Goal: Task Accomplishment & Management: Manage account settings

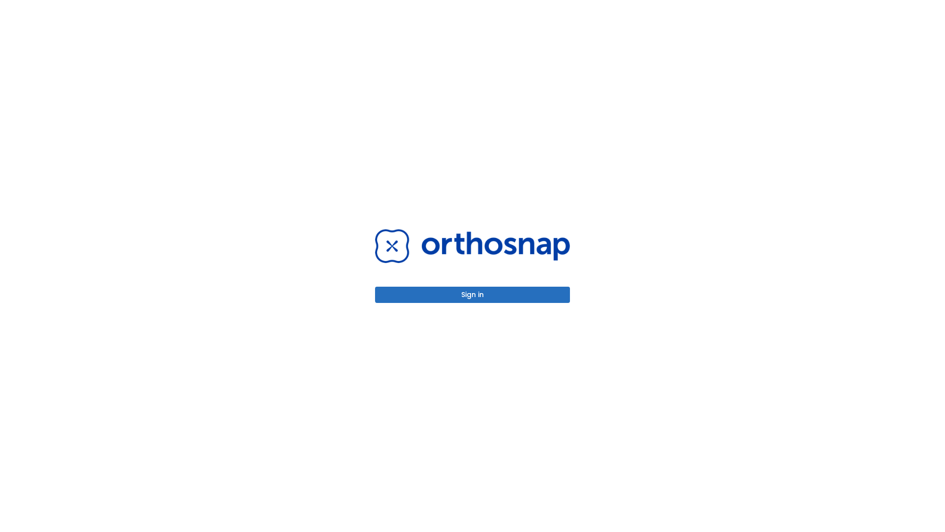
click at [473, 294] on button "Sign in" at bounding box center [472, 295] width 195 height 16
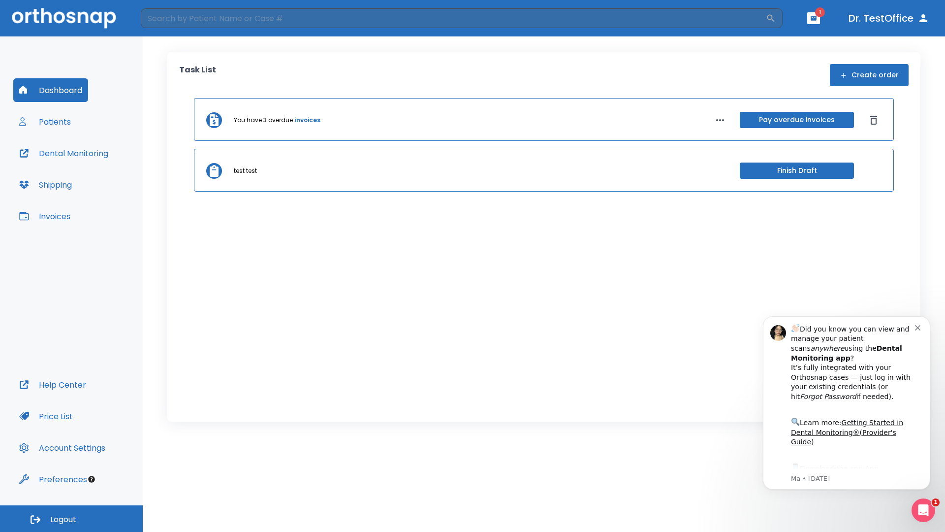
click at [71, 518] on span "Logout" at bounding box center [63, 519] width 26 height 11
